Goal: Transaction & Acquisition: Purchase product/service

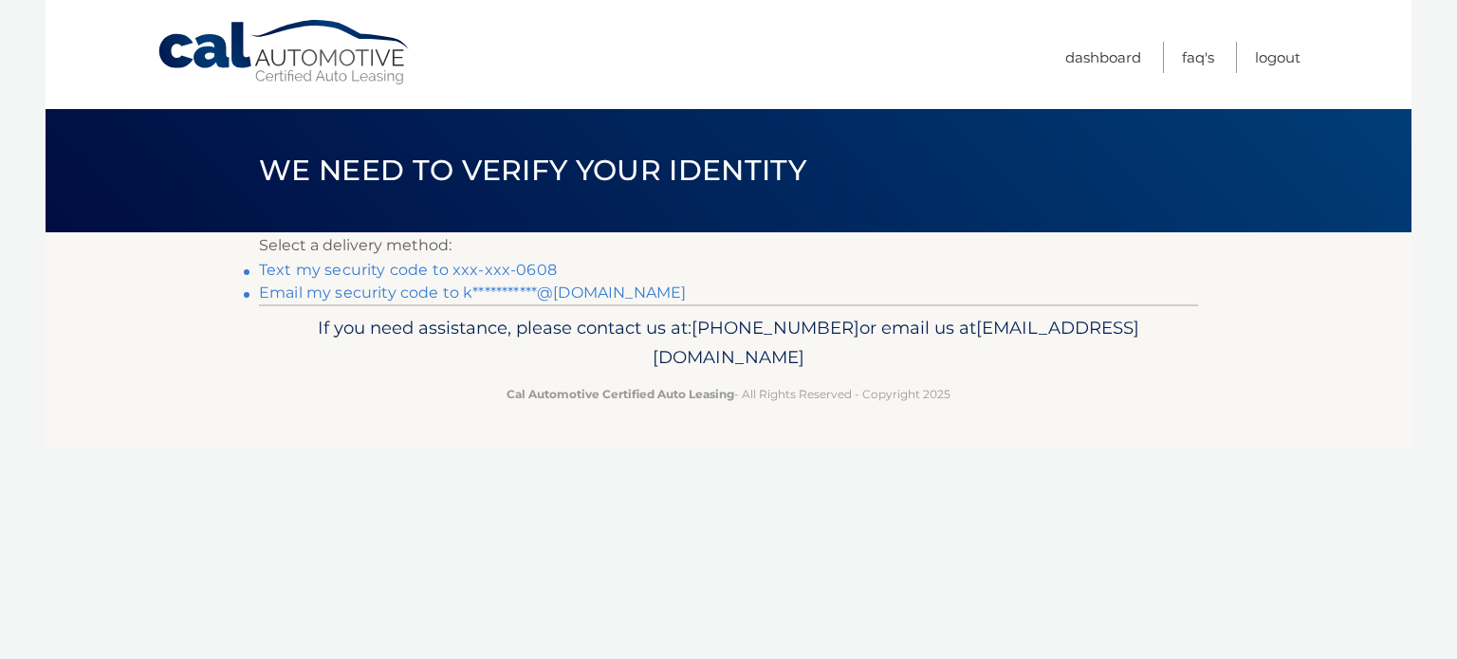
click at [326, 266] on link "Text my security code to xxx-xxx-0608" at bounding box center [408, 270] width 298 height 18
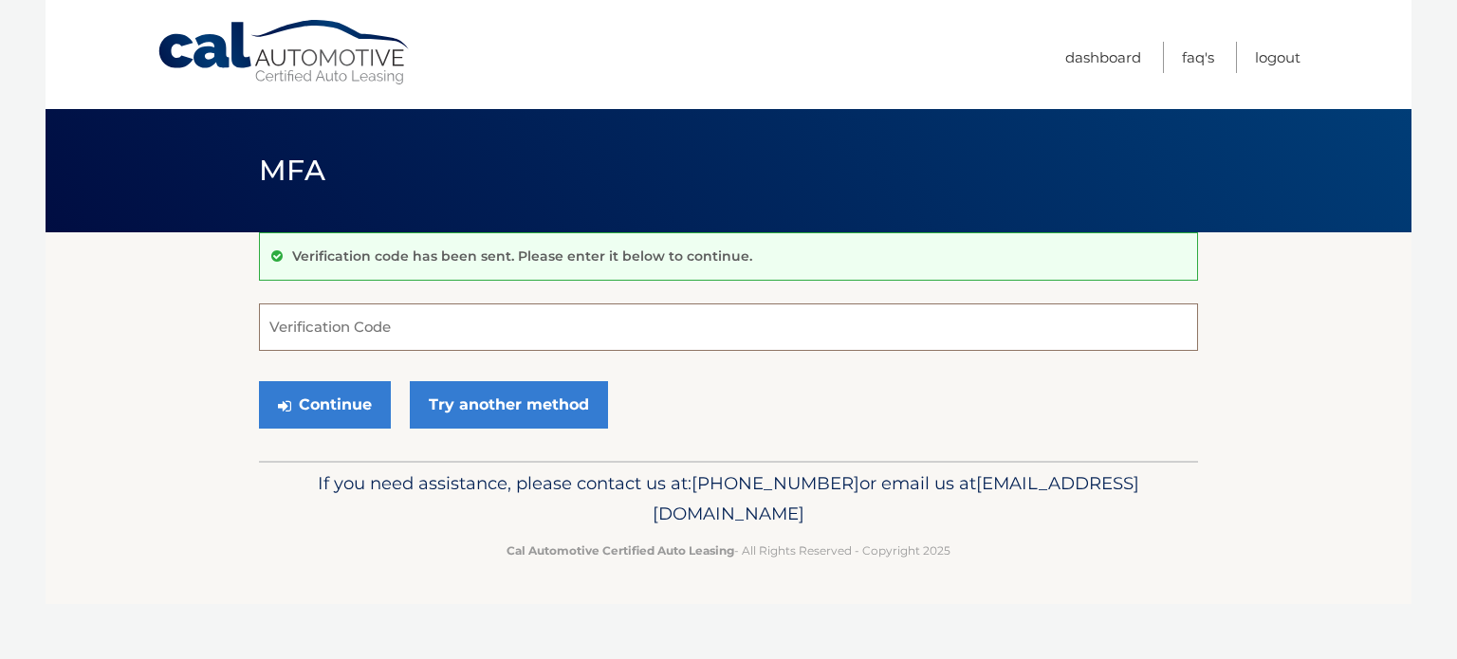
click at [269, 329] on input "Verification Code" at bounding box center [728, 327] width 939 height 47
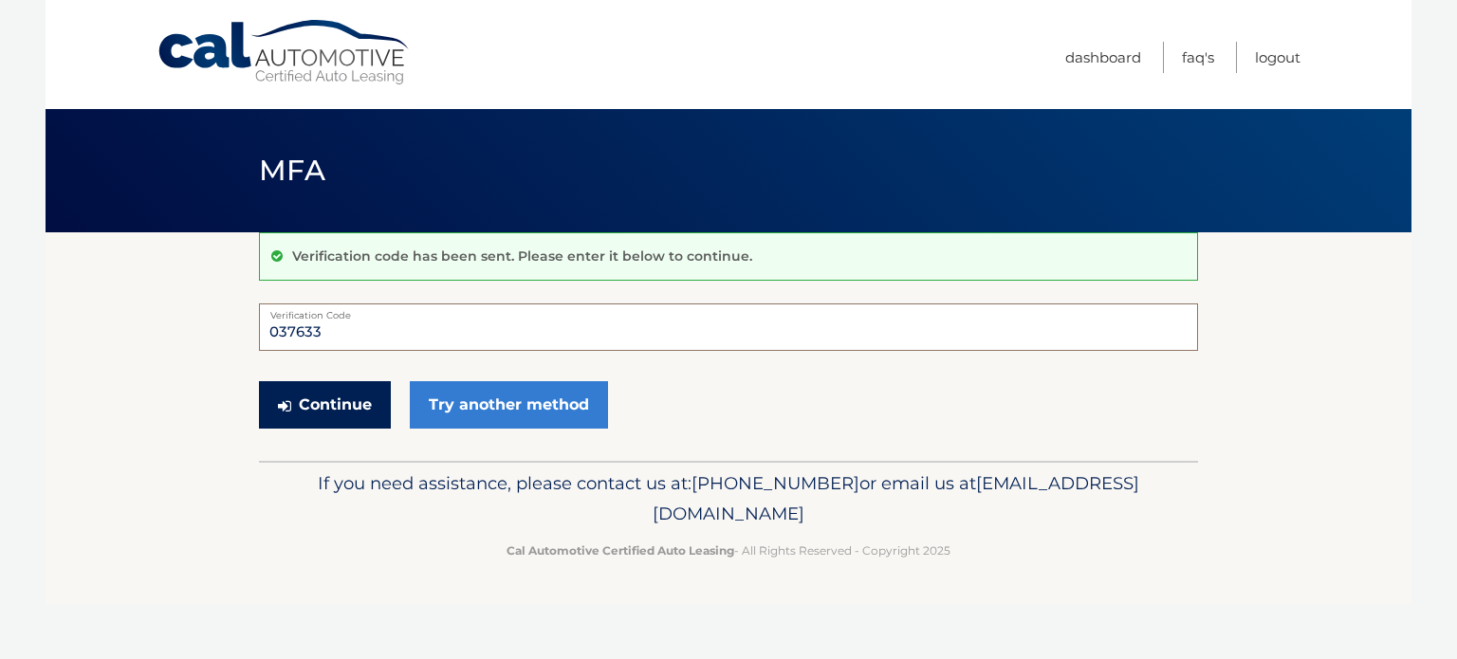
type input "037633"
drag, startPoint x: 323, startPoint y: 401, endPoint x: 398, endPoint y: 440, distance: 85.3
click at [369, 428] on button "Continue" at bounding box center [325, 404] width 132 height 47
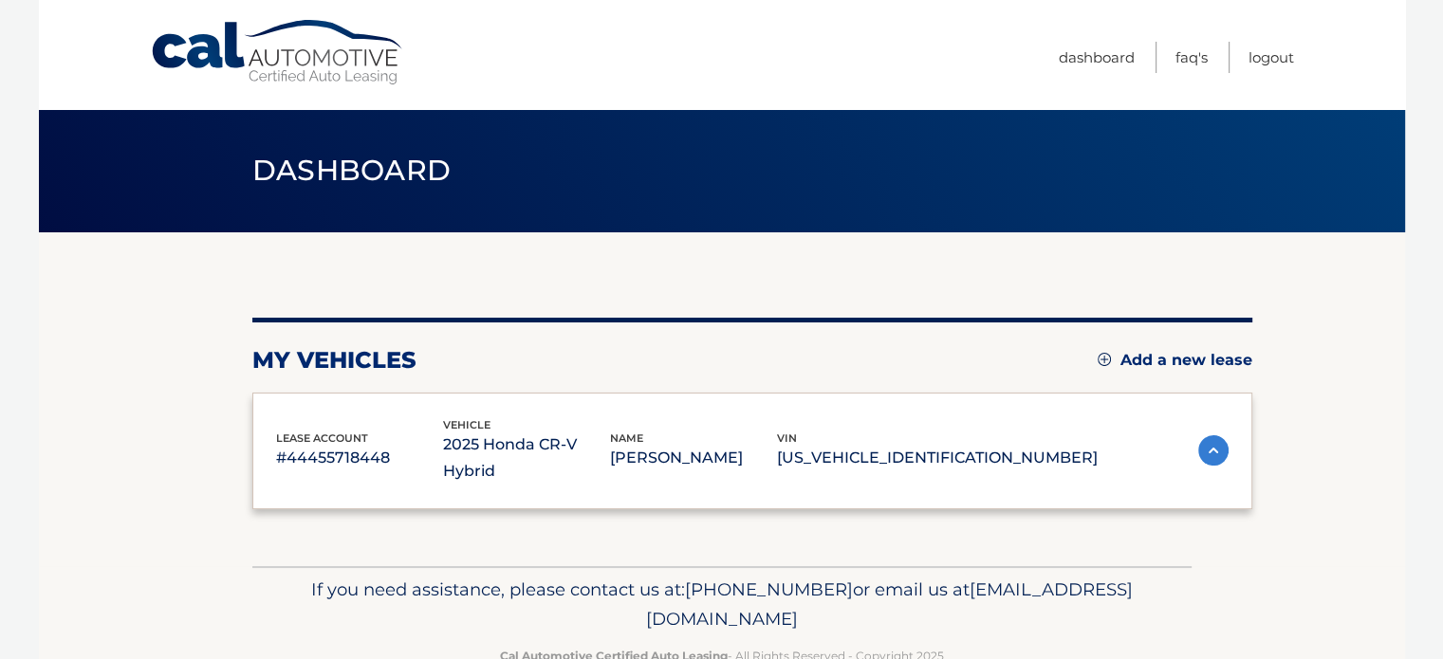
click at [352, 402] on html "Cal Automotive Menu Dashboard FAQ's Logout" at bounding box center [721, 329] width 1443 height 659
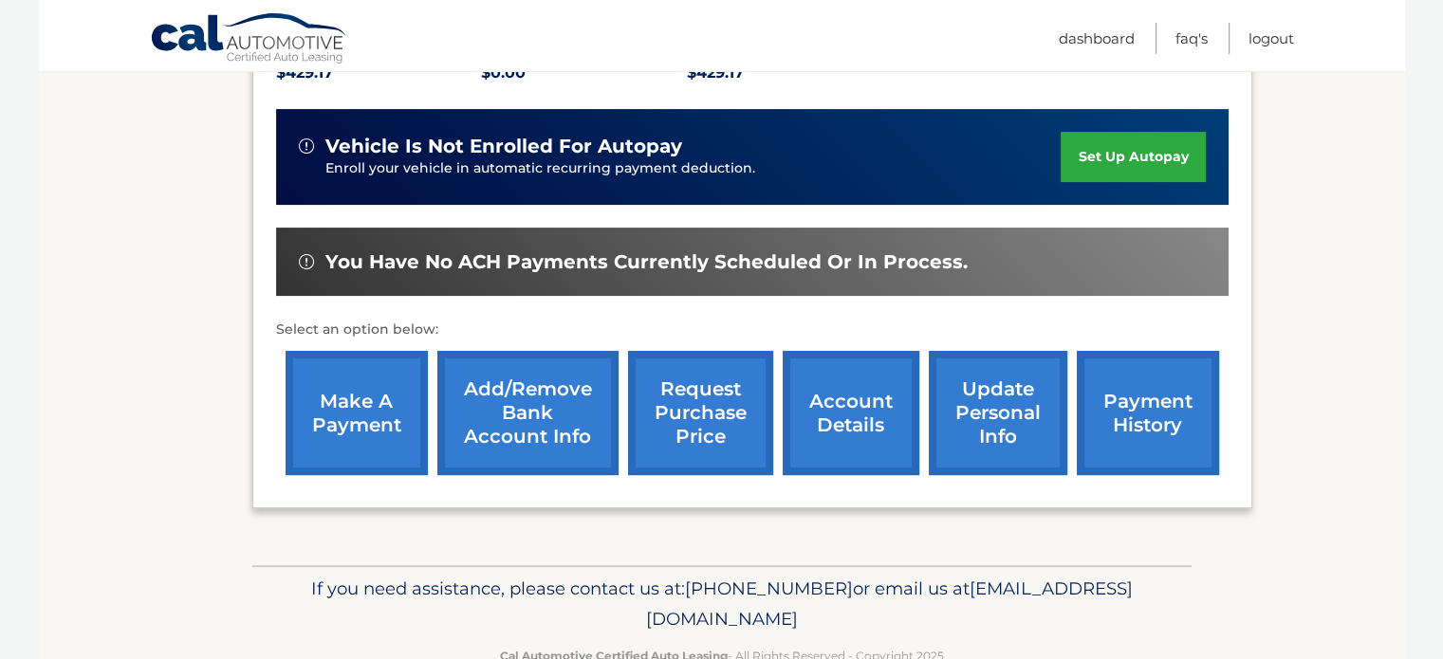
scroll to position [474, 0]
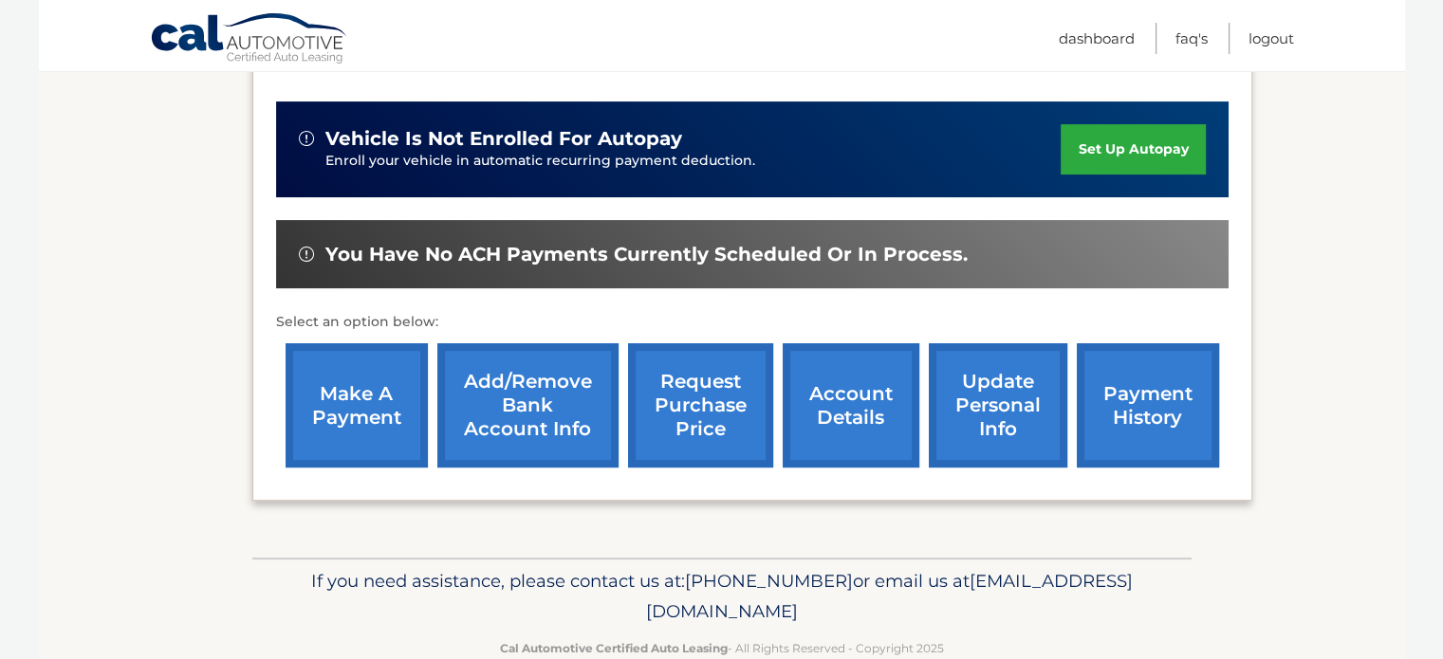
click at [356, 375] on link "make a payment" at bounding box center [357, 405] width 142 height 124
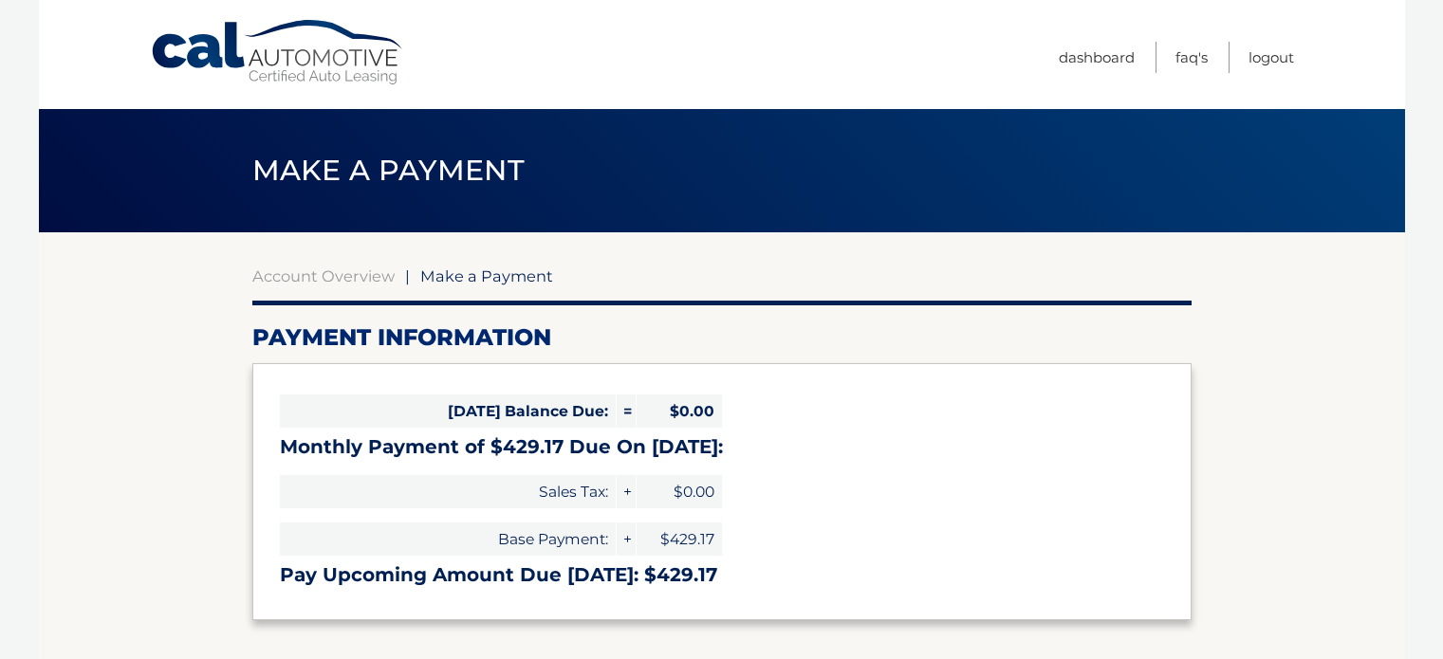
select select "M2MxYWVkN2YtODQxMy00ZWFkLWEyNWYtNDg1Y2ViODJhYjI4"
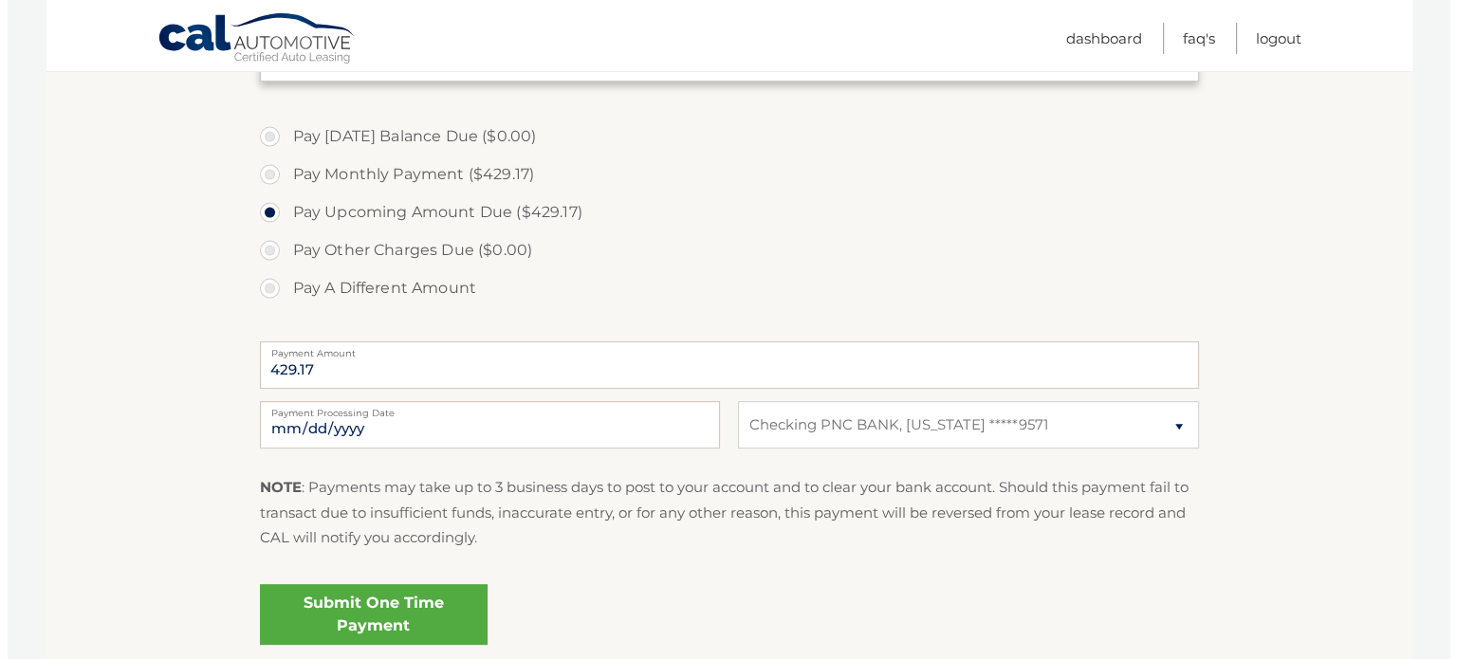
scroll to position [664, 0]
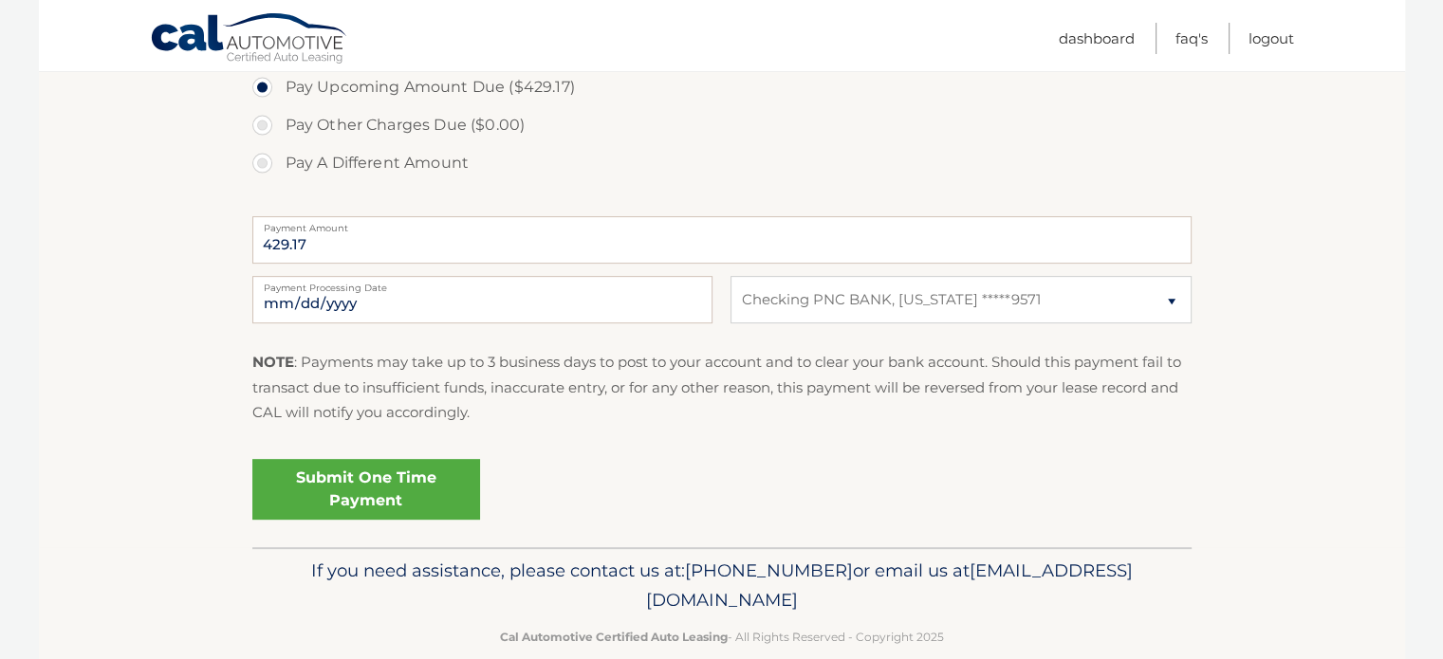
click at [352, 499] on link "Submit One Time Payment" at bounding box center [366, 489] width 228 height 61
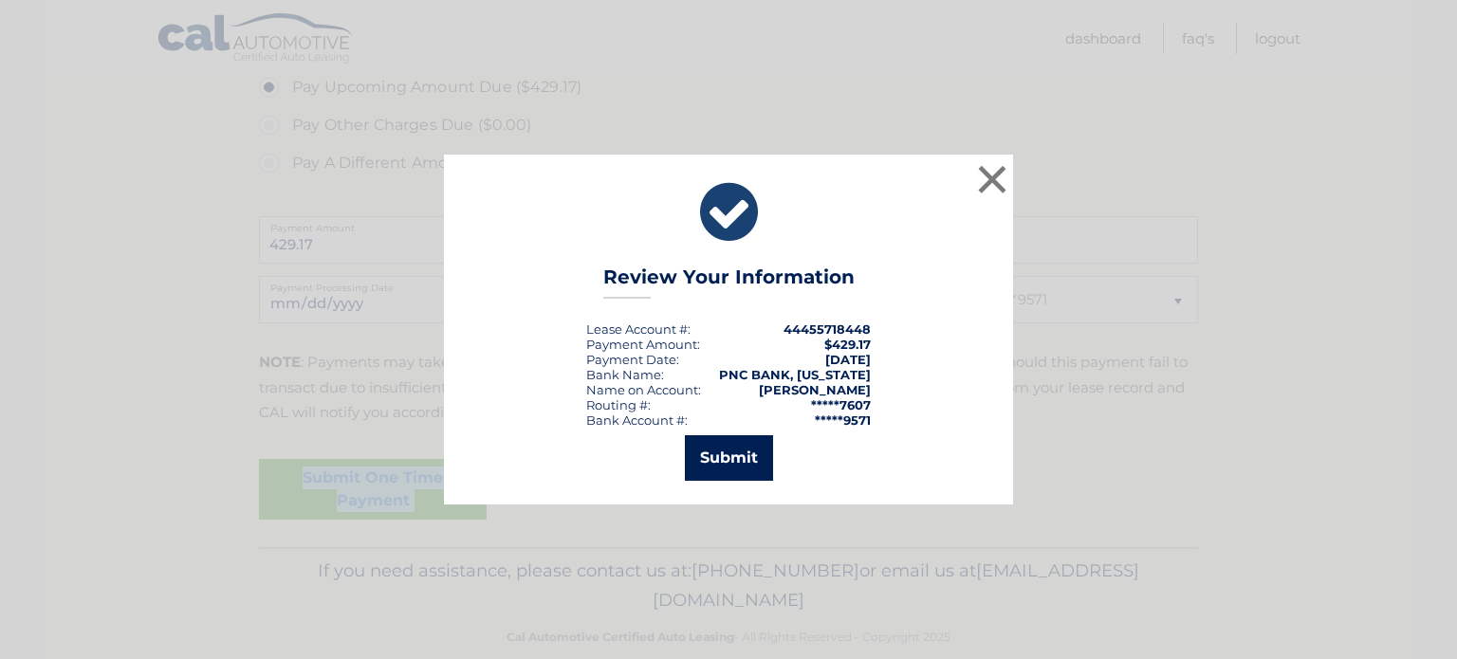
click at [714, 465] on button "Submit" at bounding box center [729, 458] width 88 height 46
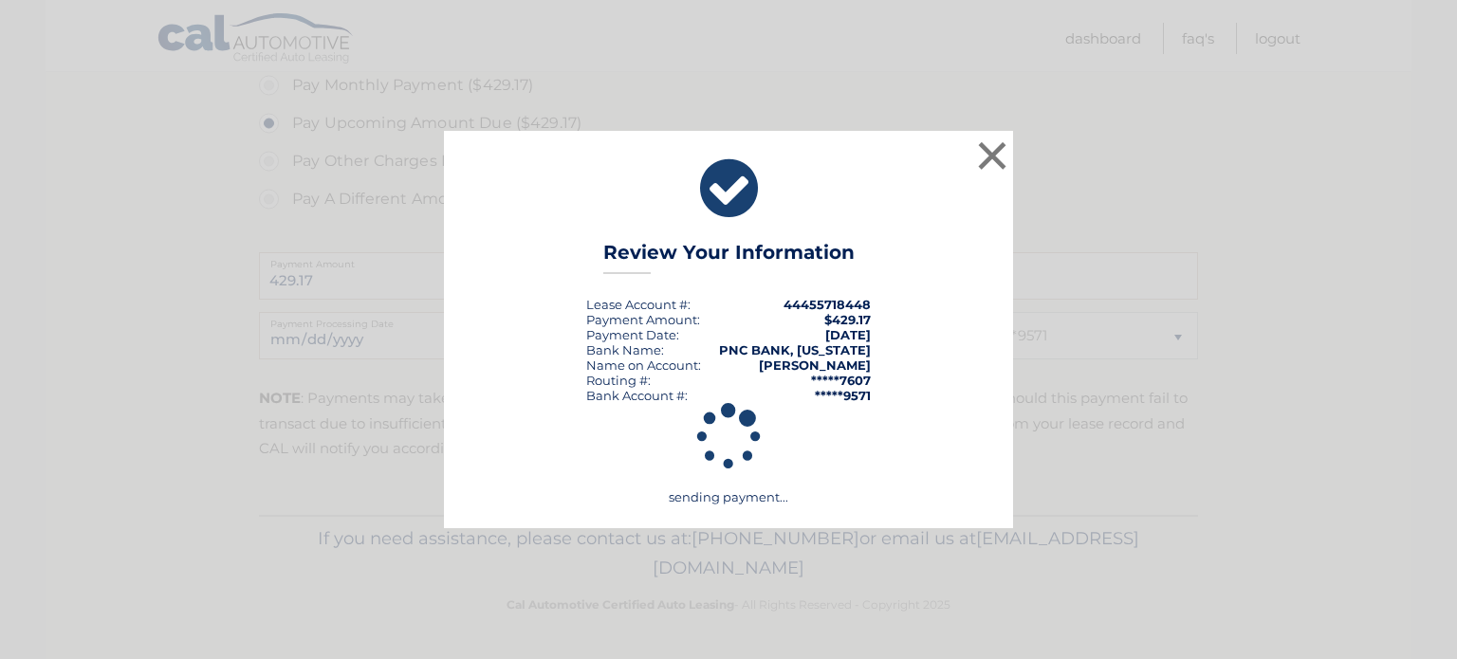
scroll to position [626, 0]
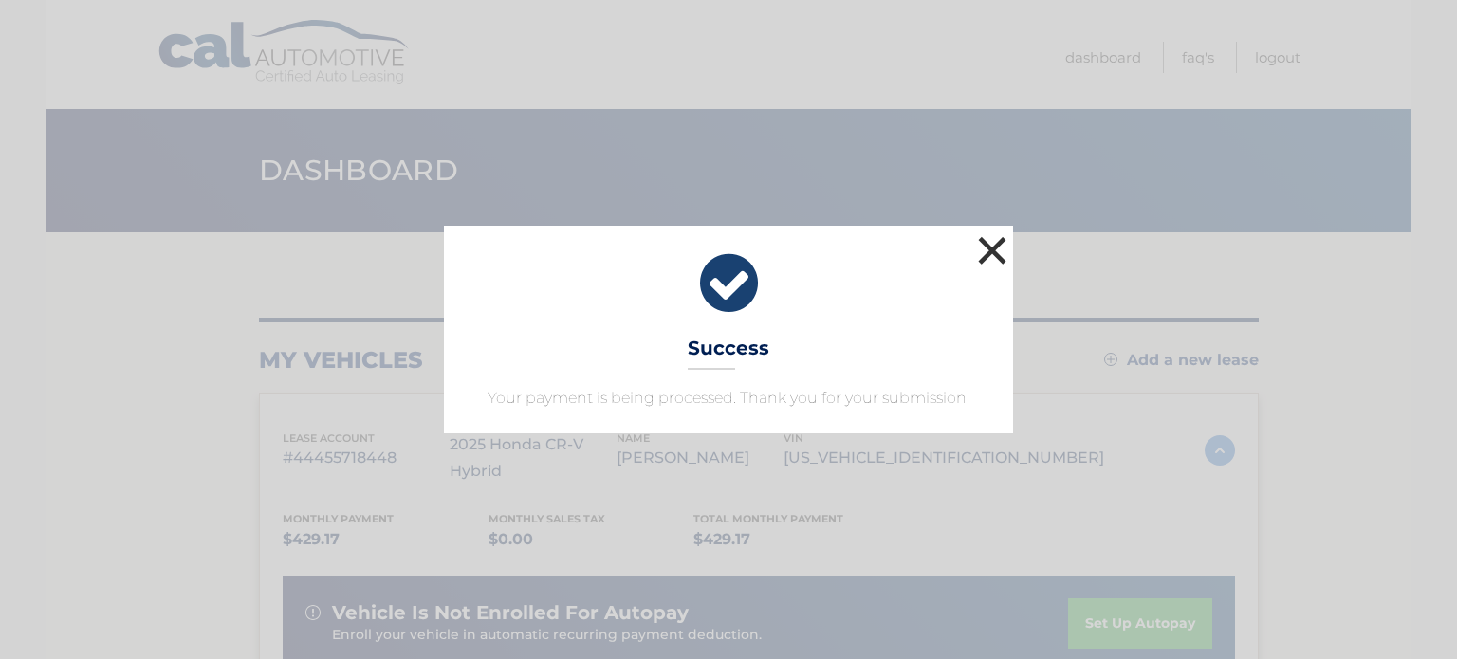
click at [998, 249] on button "×" at bounding box center [992, 250] width 38 height 38
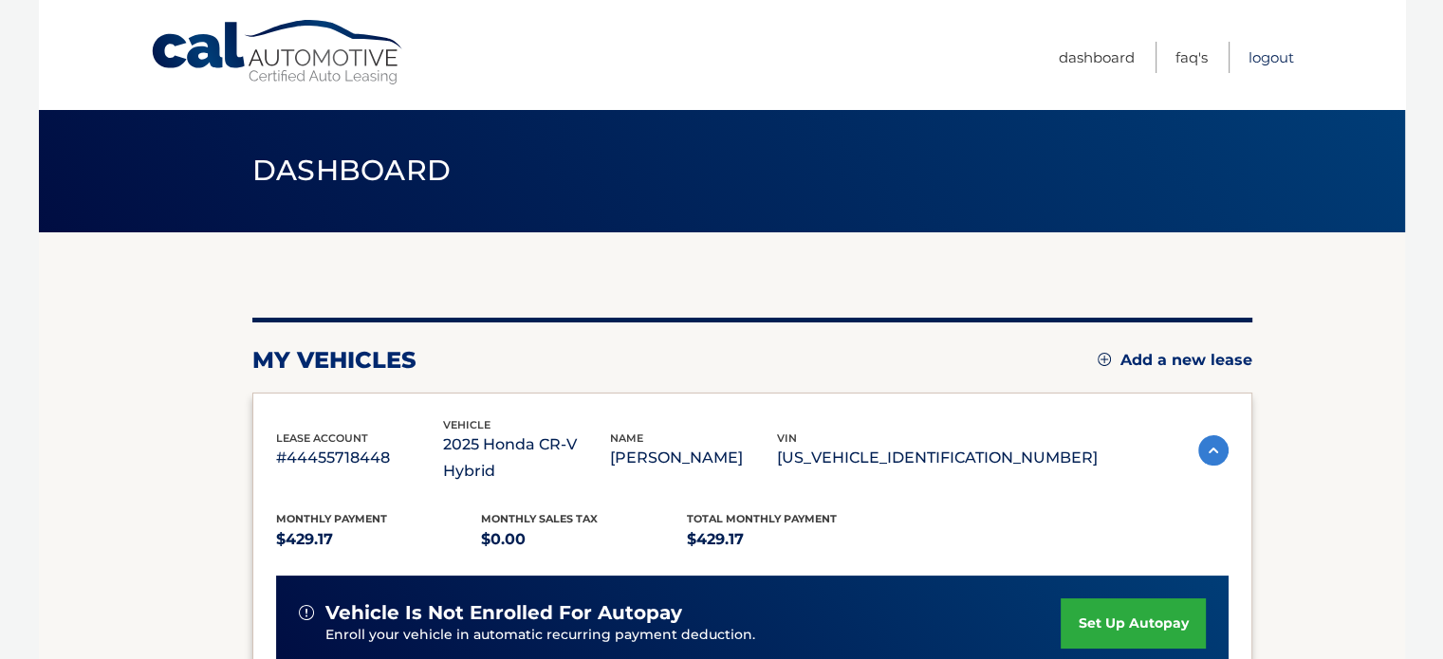
click at [1266, 57] on link "Logout" at bounding box center [1271, 57] width 46 height 31
